Goal: Transaction & Acquisition: Purchase product/service

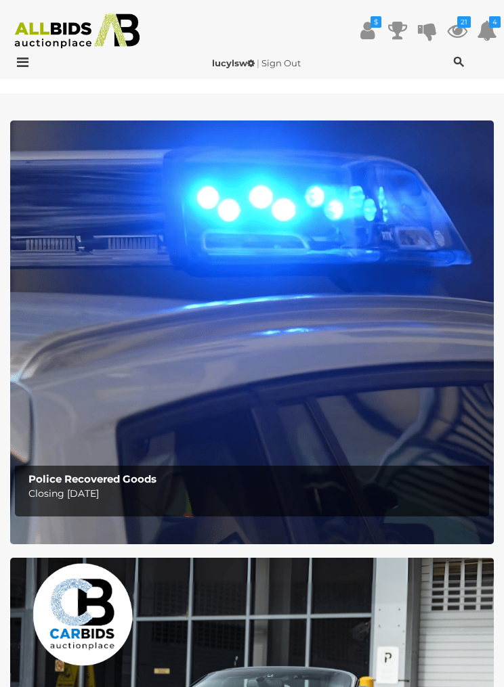
click at [28, 66] on icon at bounding box center [19, 63] width 18 height 14
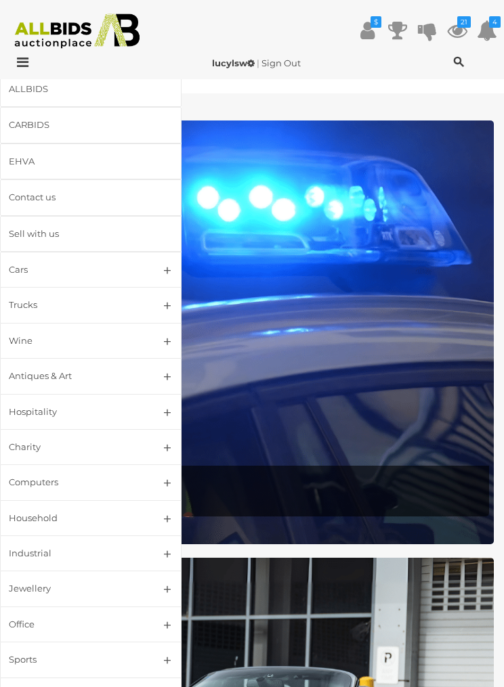
click at [12, 70] on div at bounding box center [44, 64] width 83 height 16
click at [42, 31] on img at bounding box center [76, 31] width 139 height 35
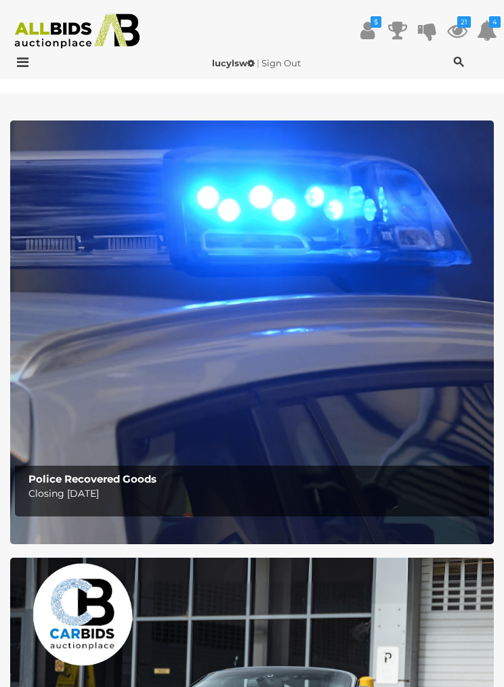
click at [24, 74] on div "lucylsw | Sign Out lucylsw | Sign Out" at bounding box center [252, 65] width 504 height 27
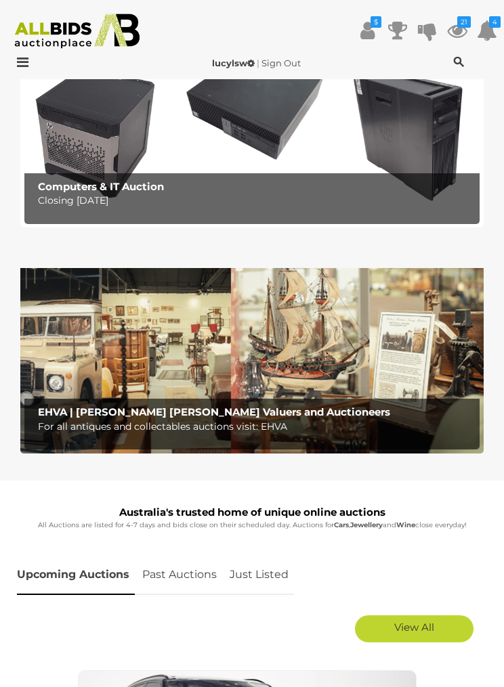
scroll to position [1188, 0]
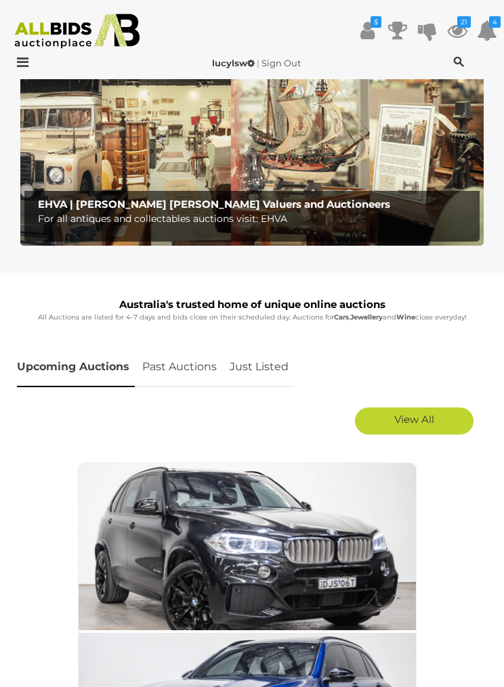
click at [84, 379] on link "Upcoming Auctions" at bounding box center [76, 367] width 118 height 40
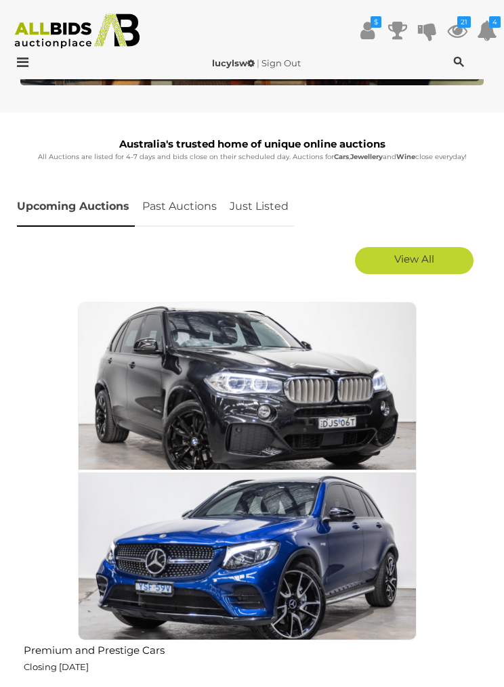
scroll to position [1347, 0]
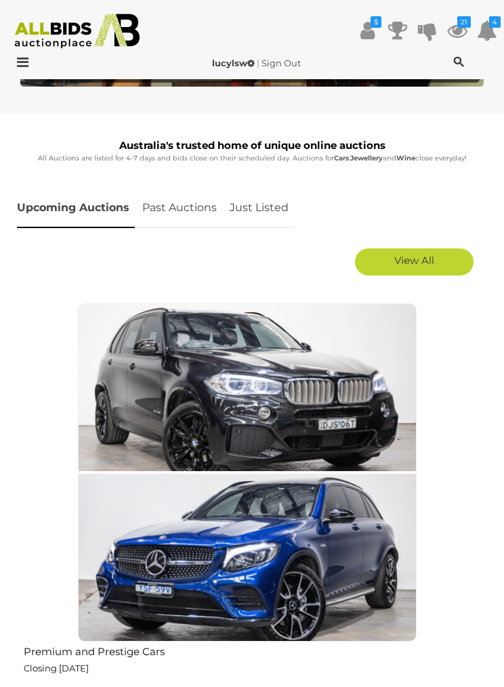
click at [426, 265] on span "View All" at bounding box center [414, 260] width 40 height 13
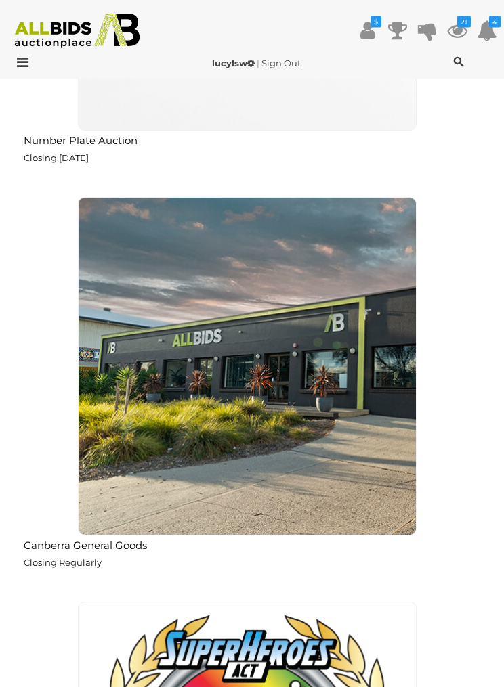
scroll to position [5906, 0]
click at [229, 456] on img at bounding box center [247, 366] width 339 height 339
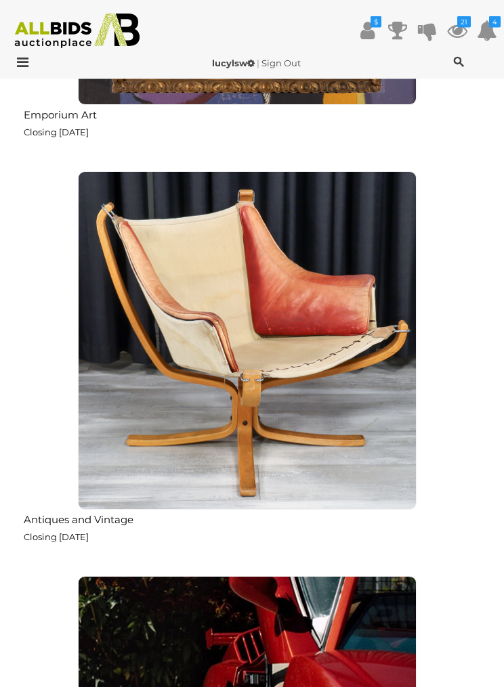
scroll to position [9981, 0]
click at [100, 511] on h2 "Antiques and Vintage" at bounding box center [250, 518] width 453 height 15
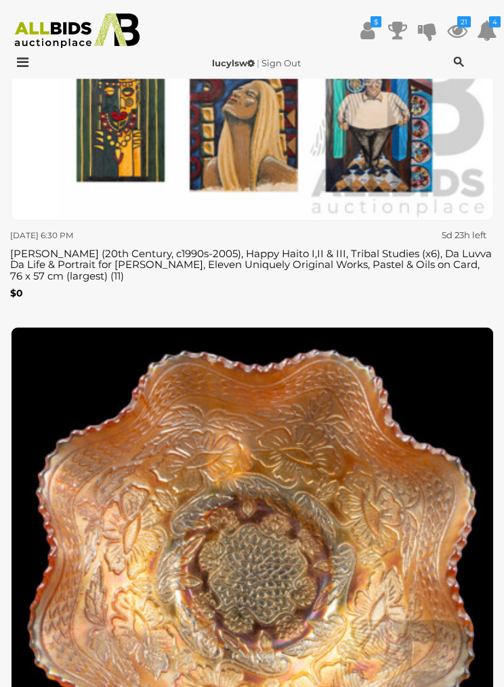
scroll to position [19087, 0]
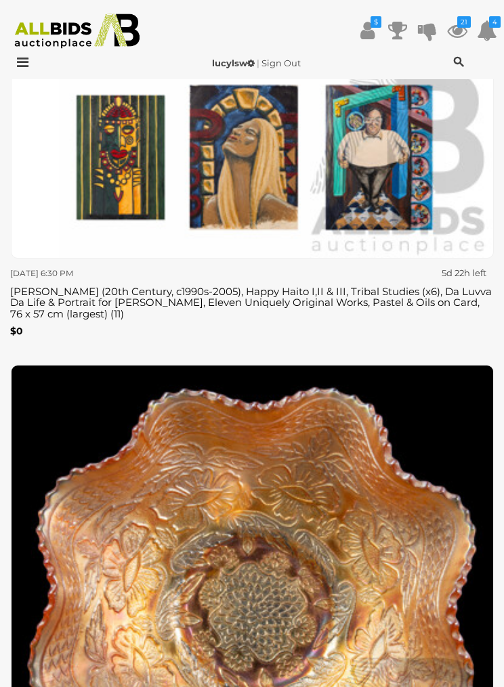
click at [376, 26] on icon "$" at bounding box center [375, 22] width 11 height 12
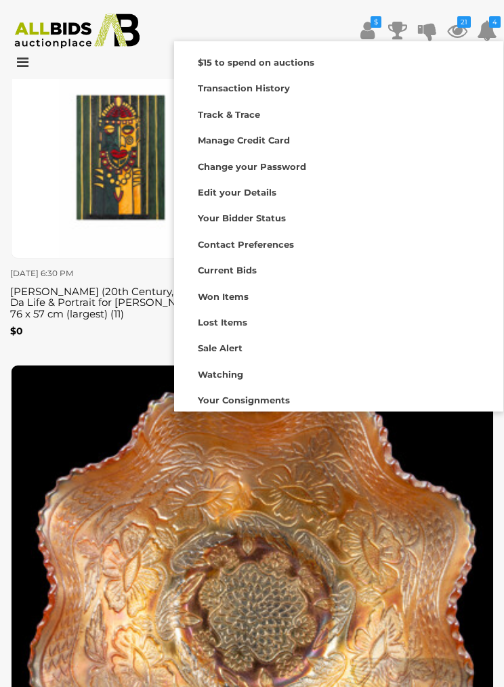
click at [237, 380] on link "Watching" at bounding box center [338, 373] width 329 height 26
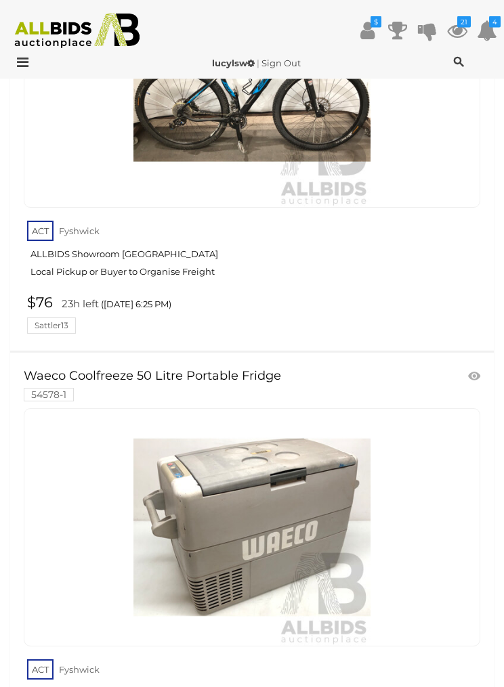
scroll to position [649, 0]
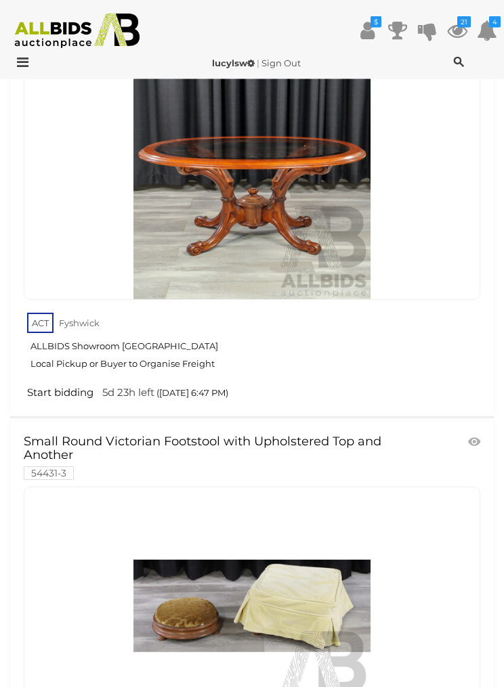
scroll to position [14619, 0]
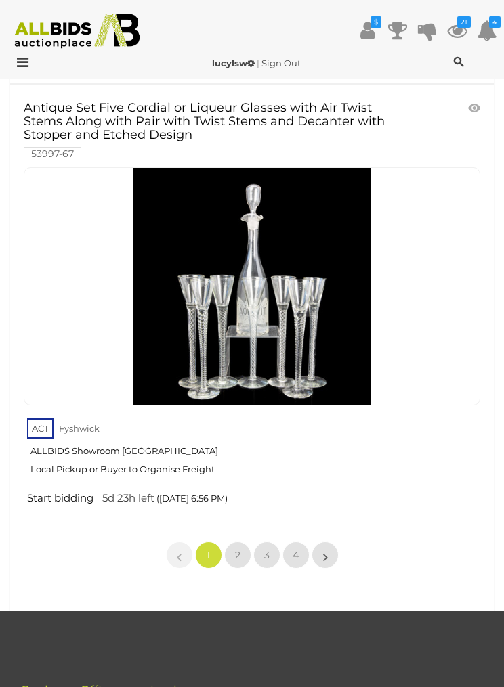
click at [249, 542] on link "2" at bounding box center [237, 555] width 27 height 27
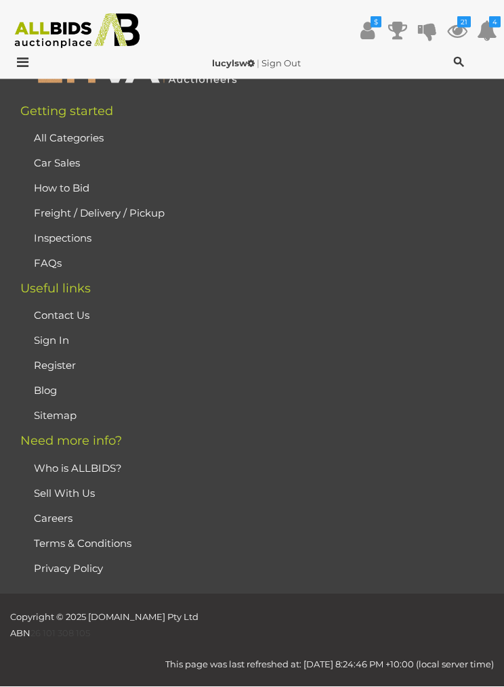
scroll to position [9504, 0]
